Goal: Register for event/course

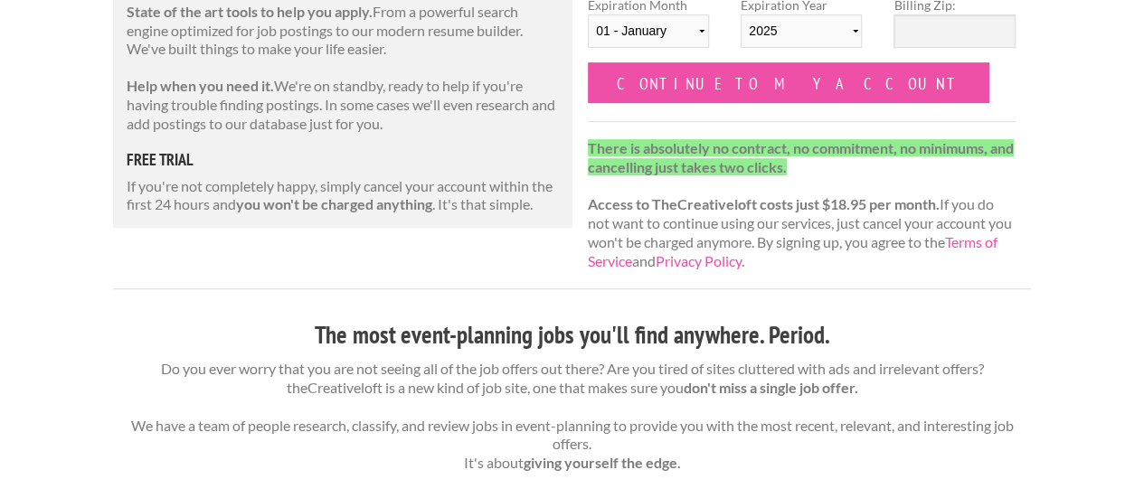
scroll to position [360, 0]
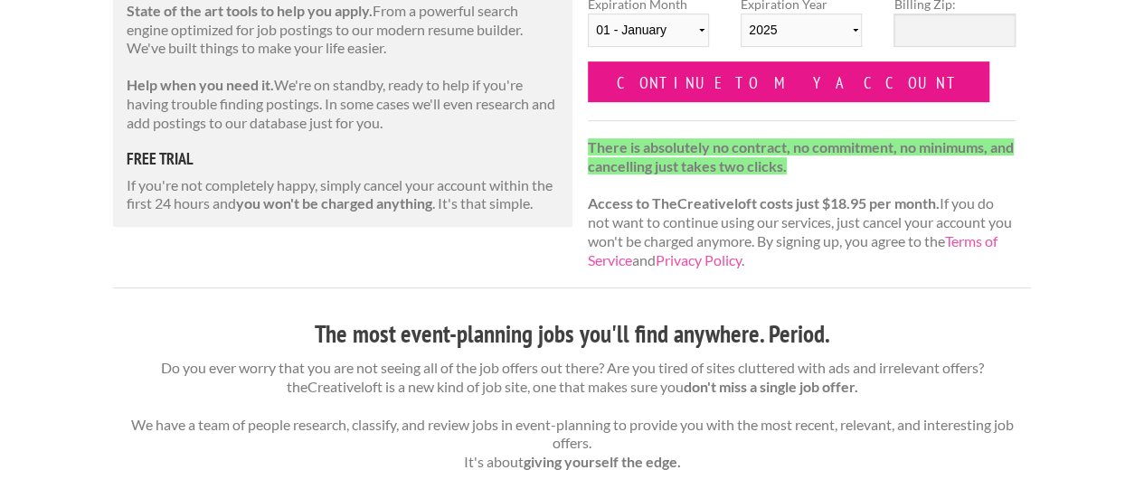
click at [765, 90] on input "Continue to my account" at bounding box center [788, 81] width 401 height 41
